Goal: Task Accomplishment & Management: Manage account settings

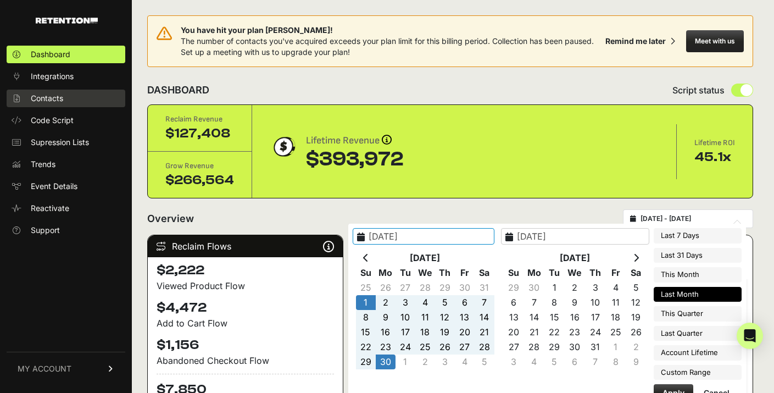
scroll to position [95, 0]
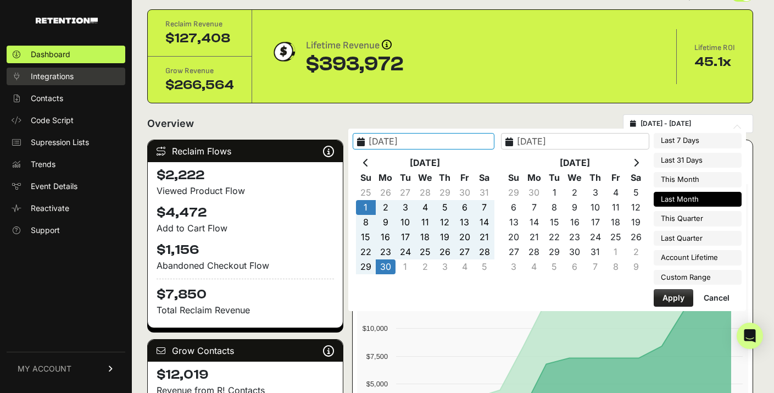
type input "2025-06-01 - 2025-06-30"
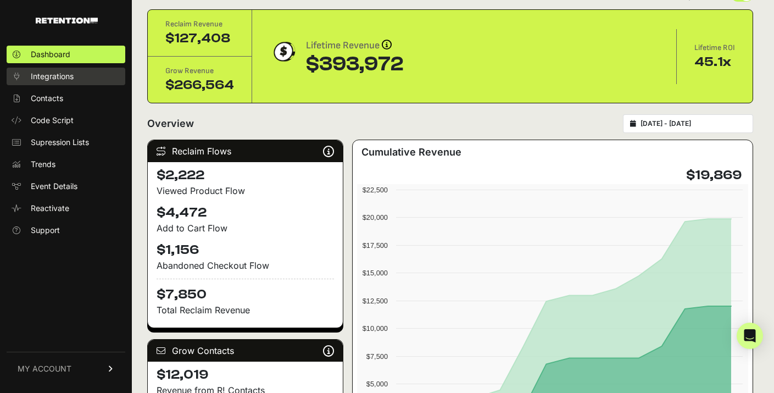
click at [60, 71] on span "Integrations" at bounding box center [52, 76] width 43 height 11
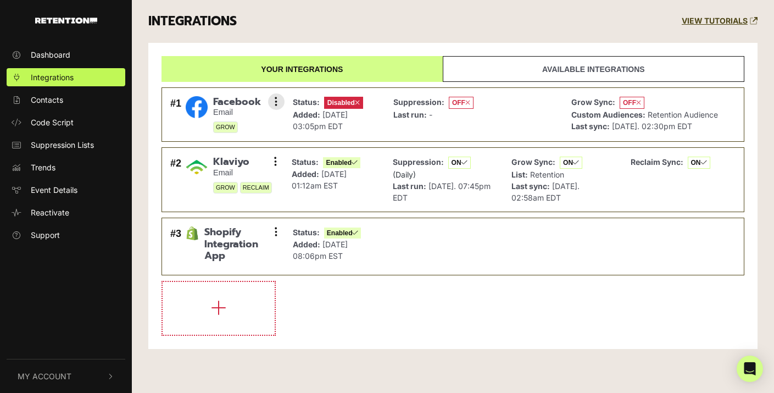
click at [359, 91] on li "#1 Facebook Email GROW Settings Sync History Enable Remove Status: Disabled Add…" at bounding box center [453, 114] width 583 height 55
click at [359, 107] on span "Disabled" at bounding box center [343, 103] width 39 height 12
click at [283, 95] on li "#1 Facebook Email GROW Settings Sync History Enable Remove Status: Disabled Add…" at bounding box center [453, 114] width 583 height 55
click at [279, 97] on button at bounding box center [276, 101] width 16 height 16
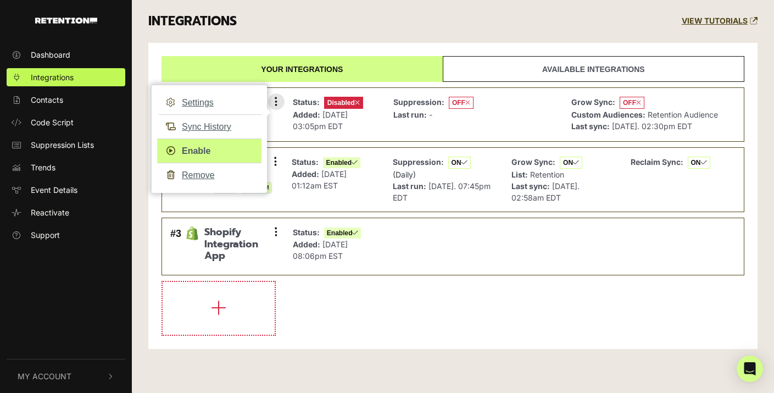
click at [201, 147] on link "Enable" at bounding box center [209, 150] width 104 height 25
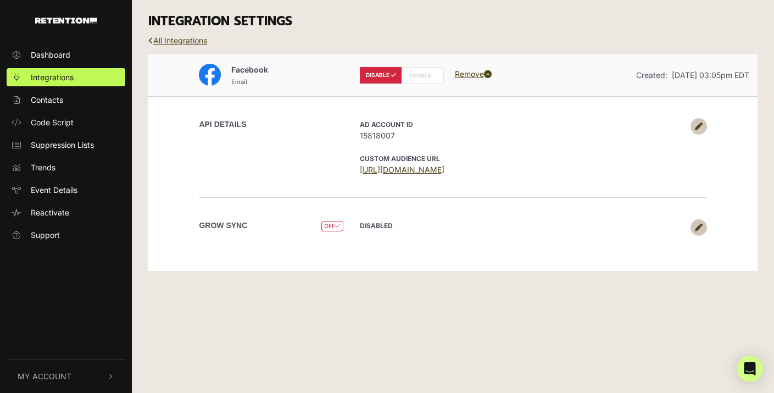
click at [410, 81] on label "ENABLE" at bounding box center [423, 75] width 42 height 16
click at [414, 75] on label "ENABLE" at bounding box center [423, 75] width 42 height 16
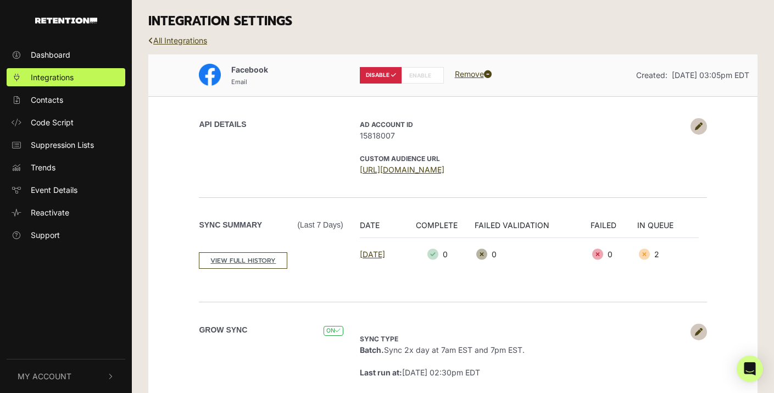
click at [418, 78] on label "ENABLE" at bounding box center [423, 75] width 42 height 16
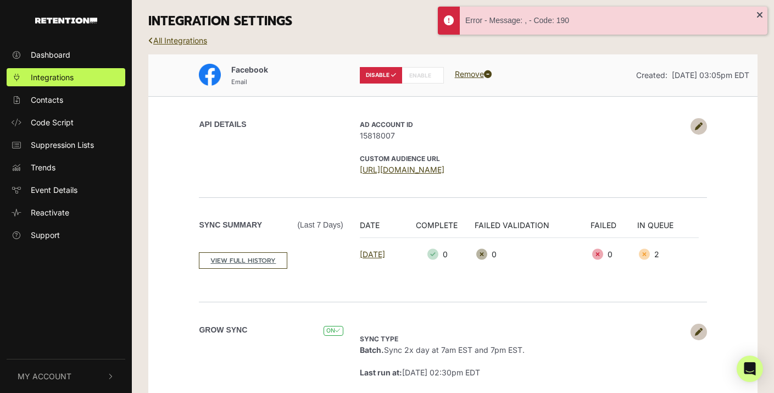
click at [195, 42] on link "All Integrations" at bounding box center [177, 40] width 59 height 9
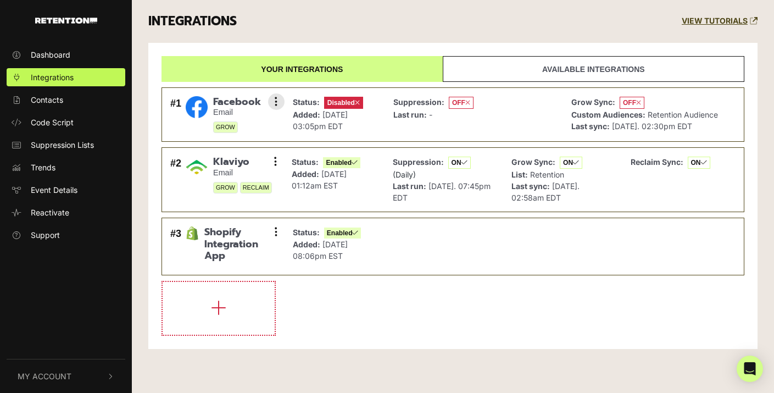
click at [355, 101] on span "Disabled" at bounding box center [343, 103] width 39 height 12
click at [457, 124] on div "Suppression: OFF Last run: -" at bounding box center [433, 114] width 80 height 37
click at [273, 103] on button at bounding box center [276, 101] width 16 height 16
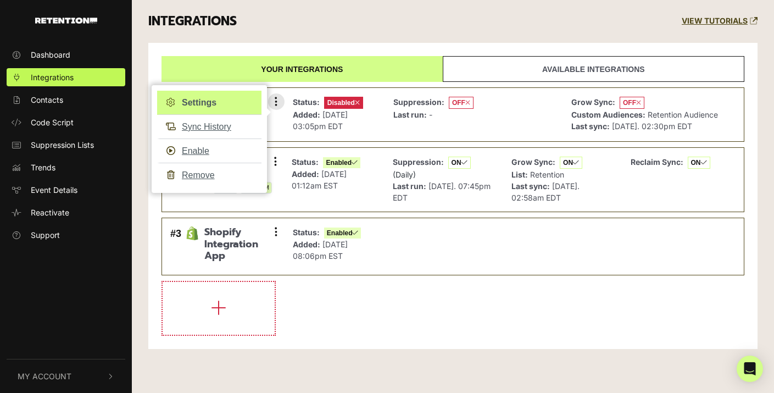
click at [204, 104] on link "Settings" at bounding box center [209, 103] width 104 height 24
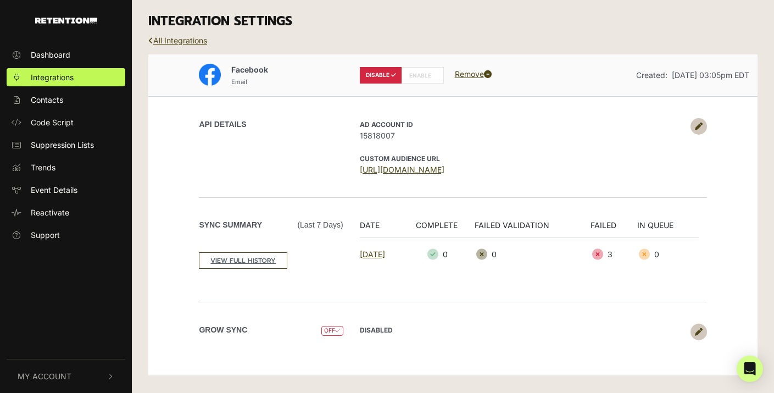
click at [415, 79] on label "ENABLE" at bounding box center [423, 75] width 42 height 16
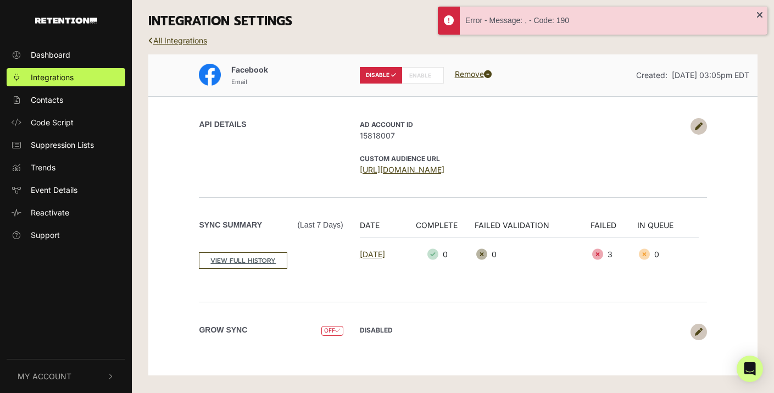
click at [697, 120] on link at bounding box center [699, 126] width 16 height 16
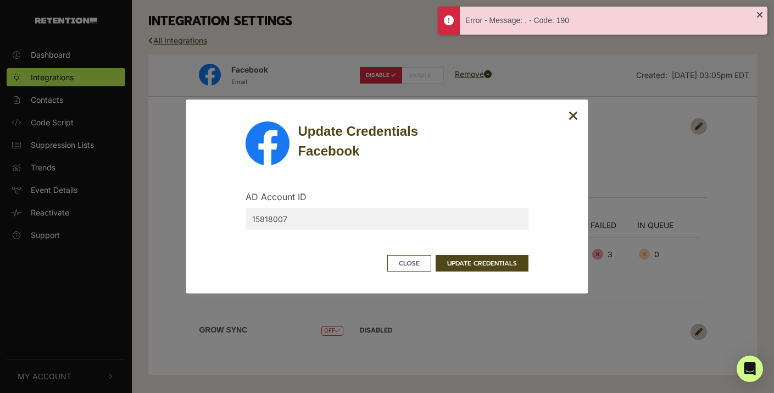
click at [574, 112] on icon "Close" at bounding box center [574, 115] width 10 height 13
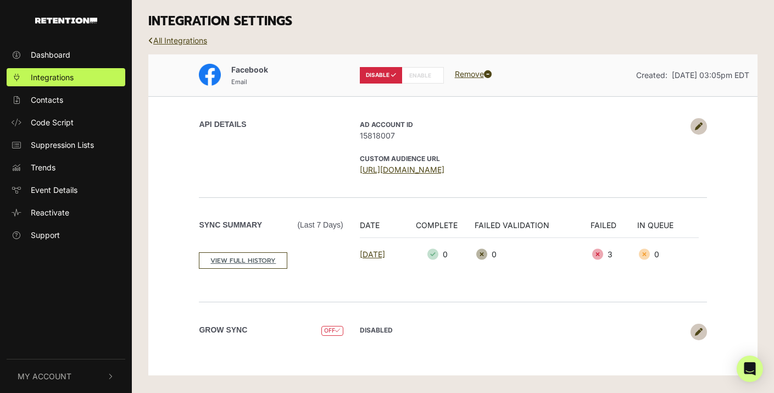
click at [459, 74] on link "Remove" at bounding box center [473, 73] width 37 height 9
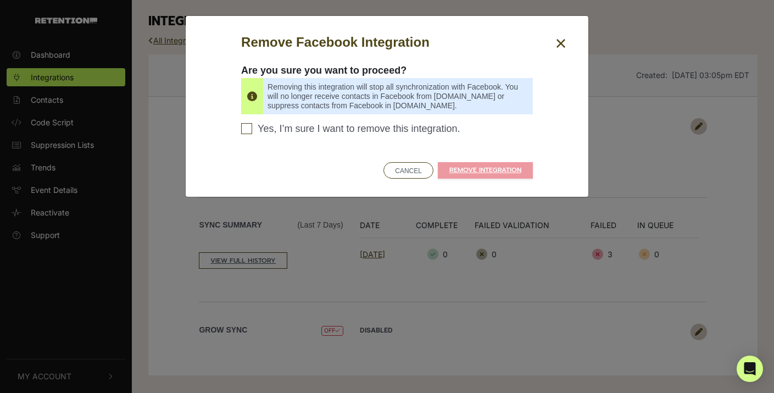
click at [436, 131] on span "Yes, I’m sure I want to remove this integration." at bounding box center [359, 129] width 203 height 12
click at [252, 131] on input "Yes, I’m sure I want to remove this integration. Please confirm to continue" at bounding box center [246, 128] width 11 height 11
checkbox input "true"
click at [470, 165] on link "REMOVE INTEGRATION" at bounding box center [485, 170] width 95 height 16
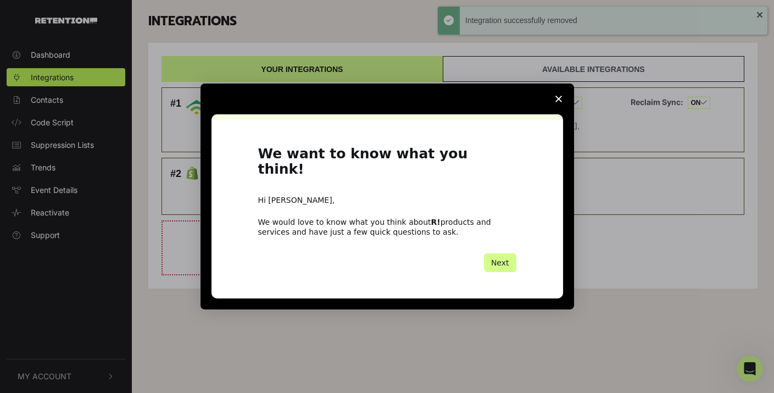
click at [558, 102] on icon "Close survey" at bounding box center [559, 99] width 7 height 7
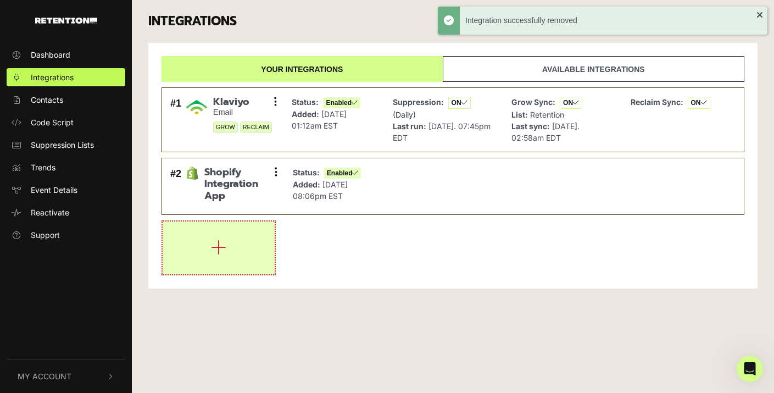
click at [190, 240] on button "button" at bounding box center [219, 247] width 112 height 53
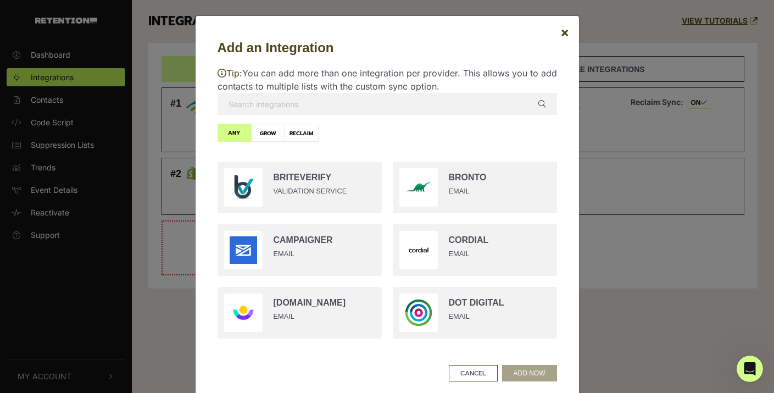
scroll to position [366, 0]
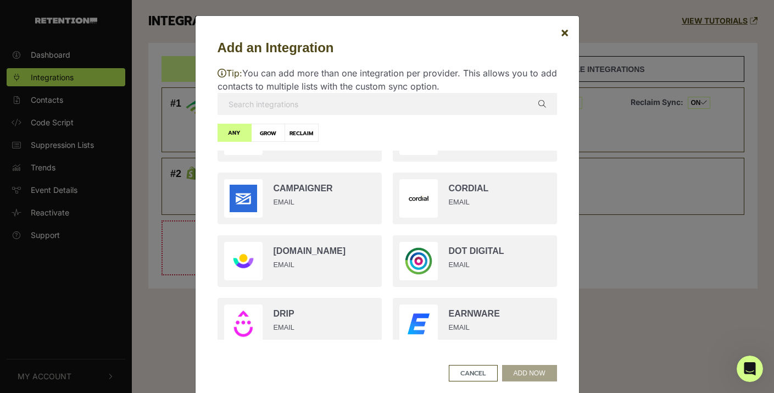
click at [340, 102] on input "text" at bounding box center [388, 104] width 340 height 22
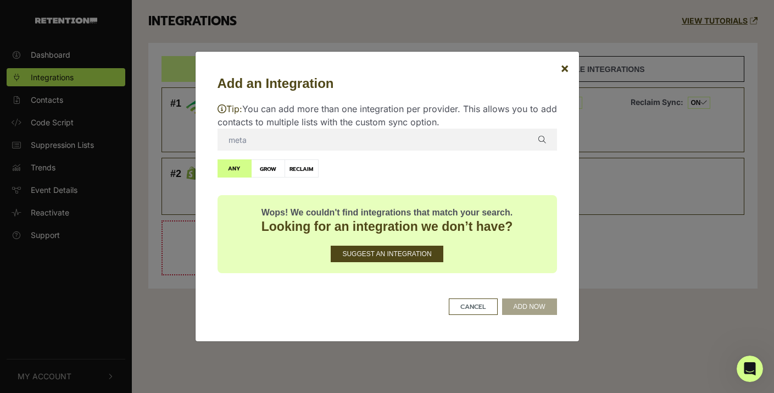
drag, startPoint x: 276, startPoint y: 140, endPoint x: 149, endPoint y: 128, distance: 127.5
click at [149, 128] on div "Add an Integration × Tip: You can add more than one integration per provider. T…" at bounding box center [387, 196] width 774 height 393
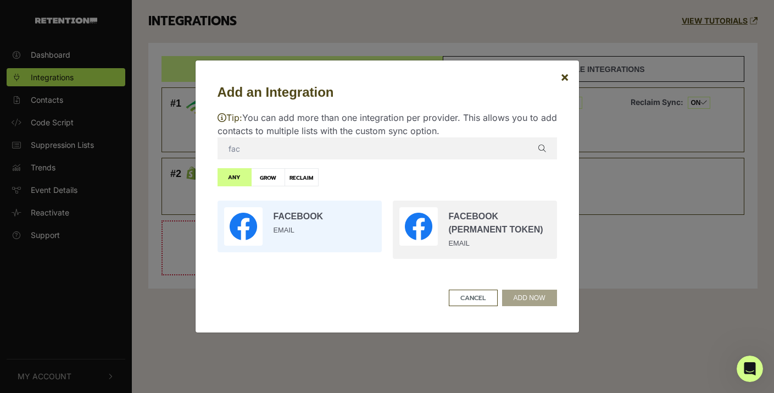
type input "fac"
click at [328, 218] on input "radio" at bounding box center [299, 226] width 175 height 63
radio input "true"
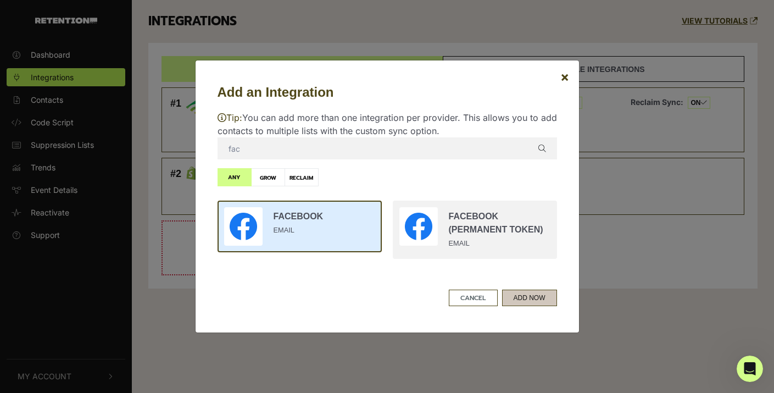
click at [528, 299] on button "ADD NOW" at bounding box center [529, 298] width 55 height 16
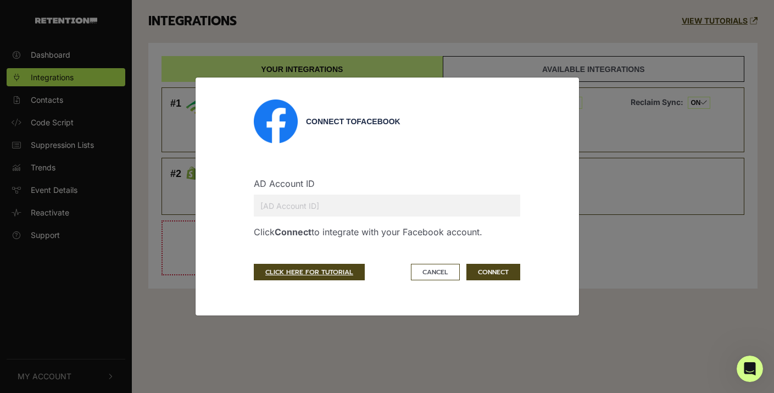
click at [304, 198] on input "text" at bounding box center [387, 206] width 267 height 22
paste input "15818007"
type input "15818007"
click at [495, 280] on button "CONNECT" at bounding box center [494, 272] width 54 height 16
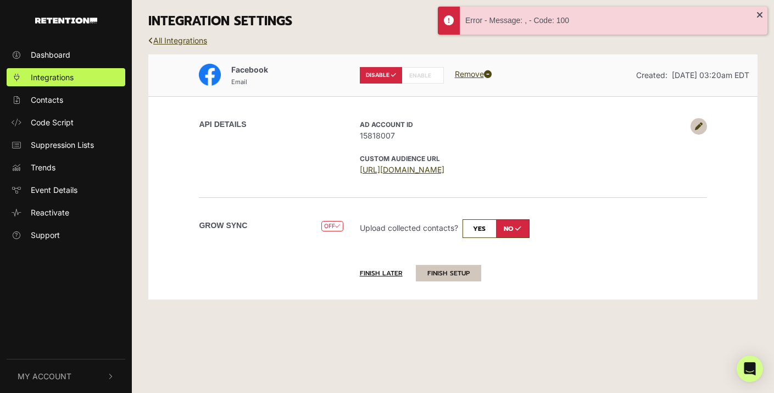
click at [443, 273] on button "FINISH SETUP" at bounding box center [448, 273] width 65 height 16
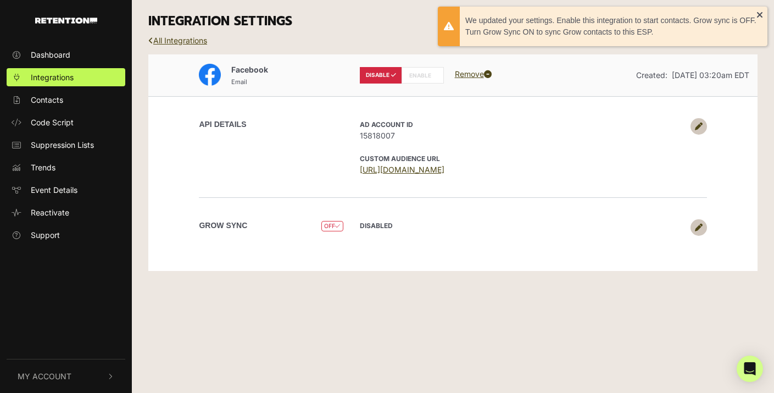
click at [424, 78] on label "ENABLE" at bounding box center [423, 75] width 42 height 16
radio input "false"
radio input "true"
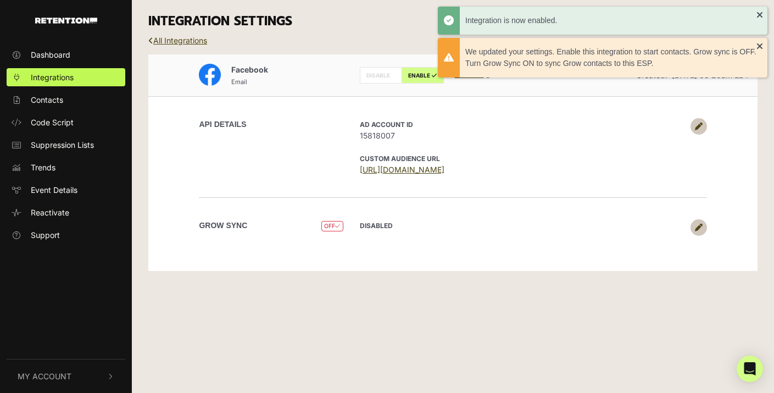
click at [418, 14] on h3 "INTEGRATION SETTINGS" at bounding box center [452, 21] width 609 height 15
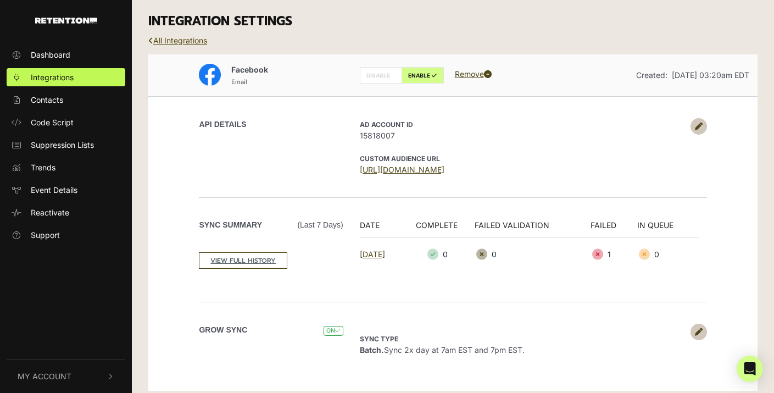
click at [202, 41] on link "All Integrations" at bounding box center [177, 40] width 59 height 9
